Goal: Transaction & Acquisition: Purchase product/service

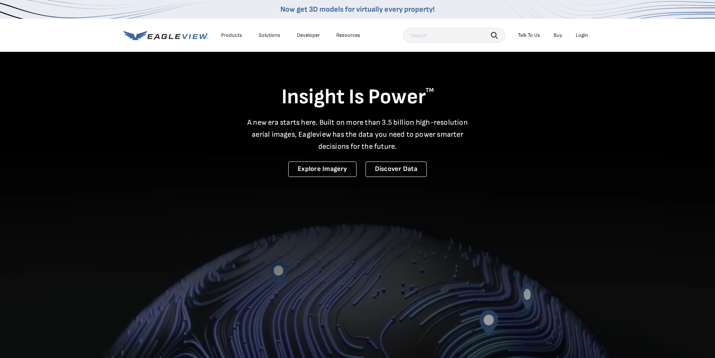
click at [587, 35] on div "Login" at bounding box center [582, 35] width 12 height 7
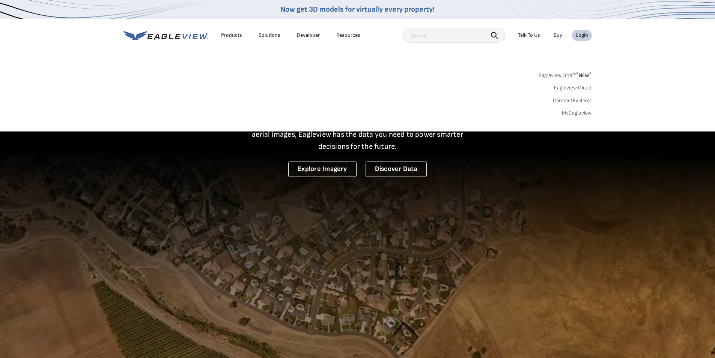
click at [579, 111] on link "MyEagleview" at bounding box center [577, 113] width 30 height 7
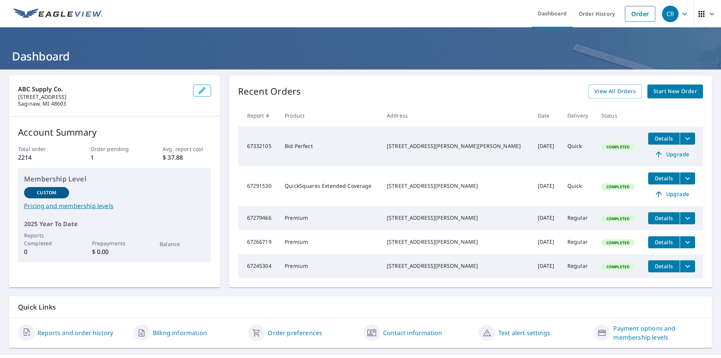
click at [655, 90] on span "Start New Order" at bounding box center [675, 91] width 44 height 9
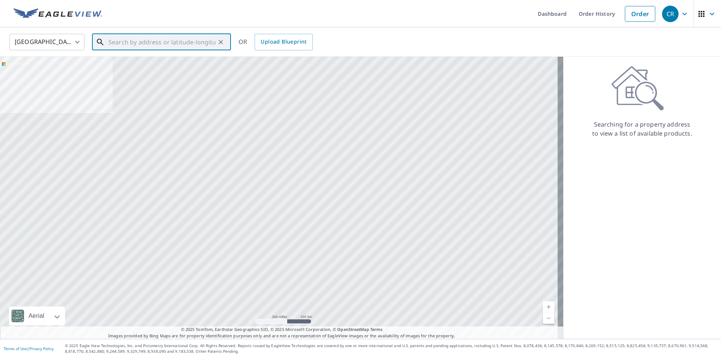
click at [122, 45] on input "text" at bounding box center [161, 42] width 107 height 21
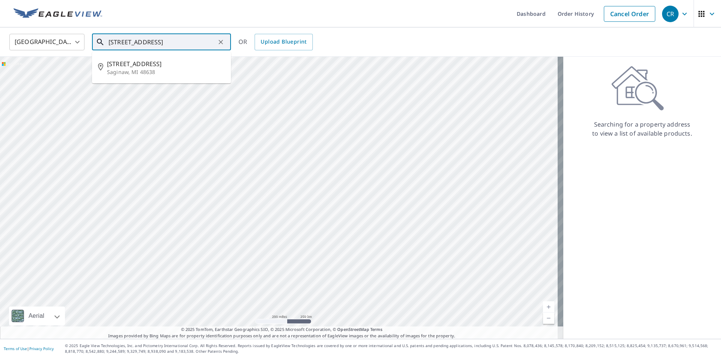
type input "[STREET_ADDRESS]"
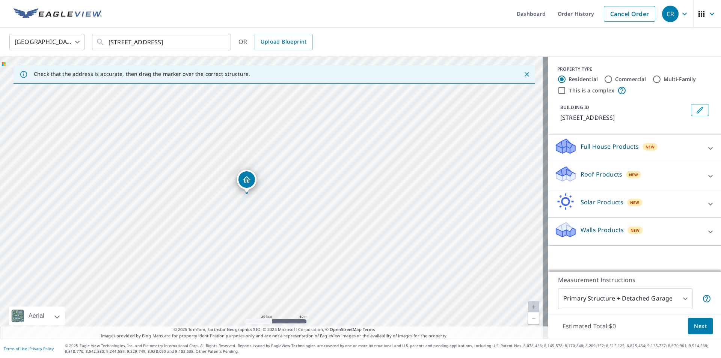
click at [679, 180] on div "Roof Products New" at bounding box center [627, 175] width 147 height 21
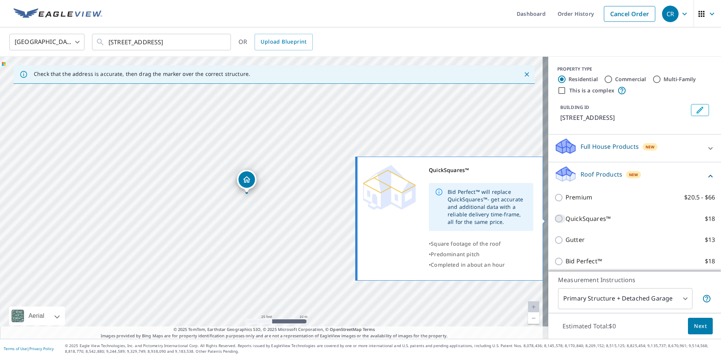
click at [554, 218] on input "QuickSquares™ $18" at bounding box center [559, 218] width 11 height 9
checkbox input "true"
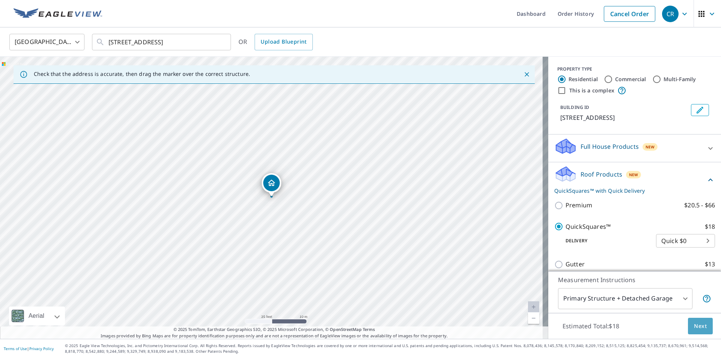
click at [696, 326] on span "Next" at bounding box center [699, 325] width 13 height 9
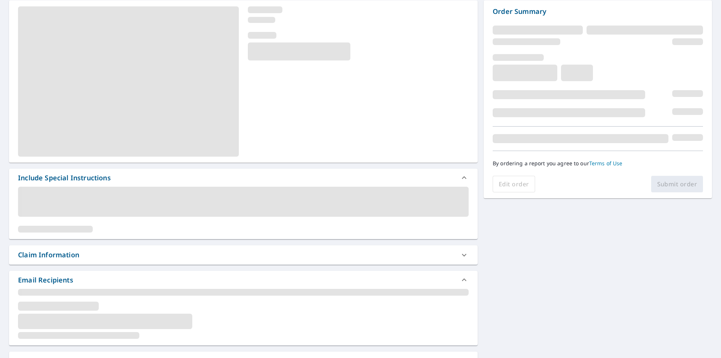
scroll to position [54, 0]
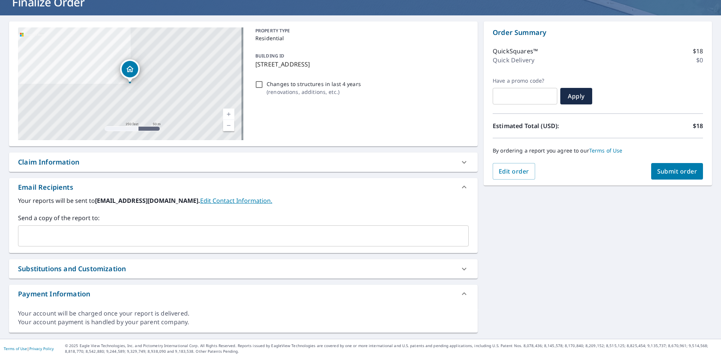
click at [44, 236] on input "text" at bounding box center [237, 236] width 432 height 14
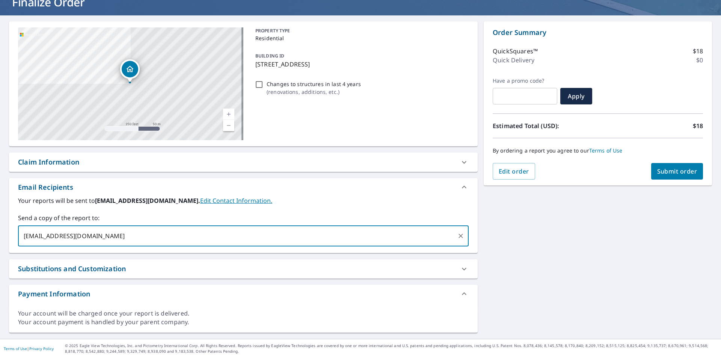
type input "[EMAIL_ADDRESS][DOMAIN_NAME]"
click at [682, 165] on button "Submit order" at bounding box center [677, 171] width 52 height 17
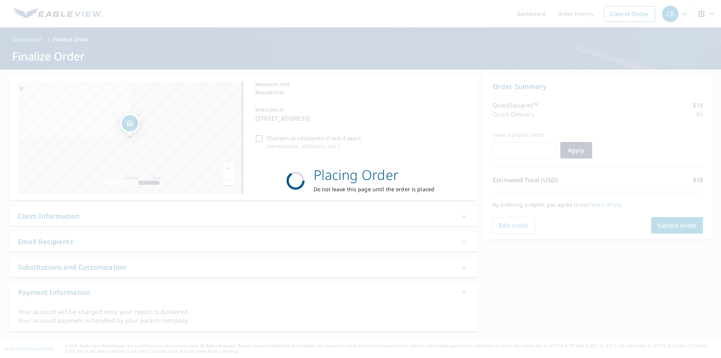
scroll to position [0, 0]
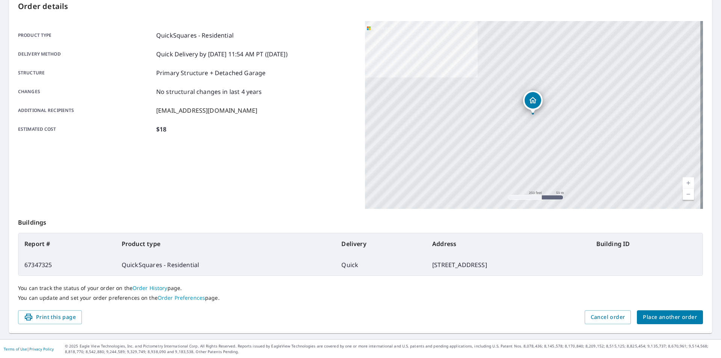
scroll to position [84, 0]
click at [643, 318] on span "Place another order" at bounding box center [669, 316] width 54 height 9
